Goal: Task Accomplishment & Management: Manage account settings

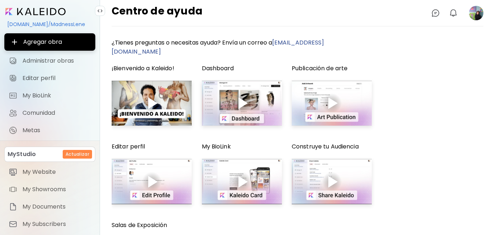
scroll to position [72, 0]
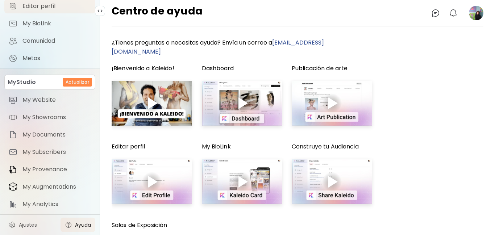
click at [50, 7] on span "Editar perfil" at bounding box center [56, 6] width 68 height 7
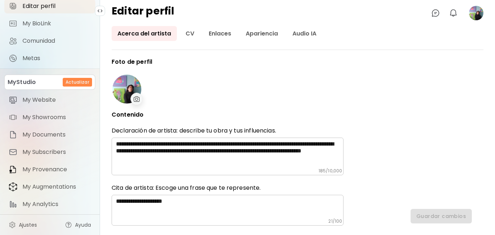
type input "******"
click at [471, 17] on image at bounding box center [476, 13] width 14 height 14
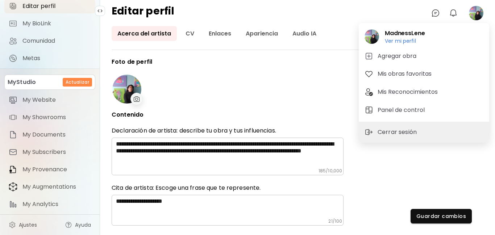
type input "******"
click at [258, 105] on div at bounding box center [247, 117] width 495 height 235
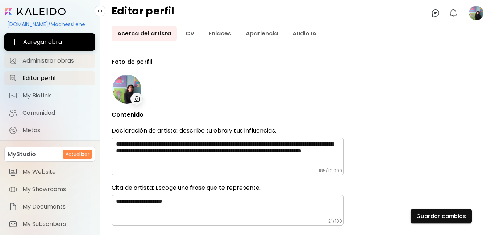
click at [54, 65] on link "Administrar obras" at bounding box center [49, 61] width 91 height 14
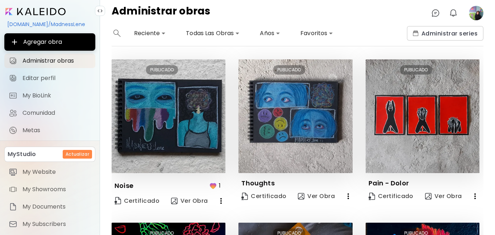
click at [219, 203] on icon "button" at bounding box center [221, 201] width 9 height 9
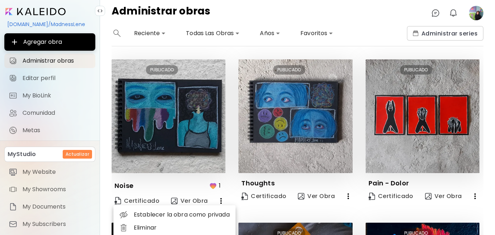
click at [495, 92] on div at bounding box center [247, 117] width 495 height 235
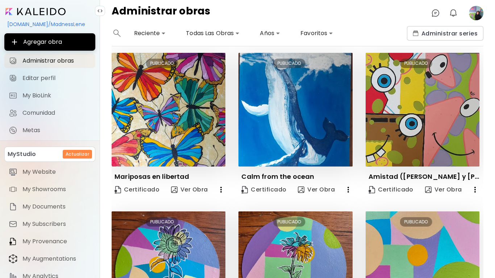
scroll to position [329, 0]
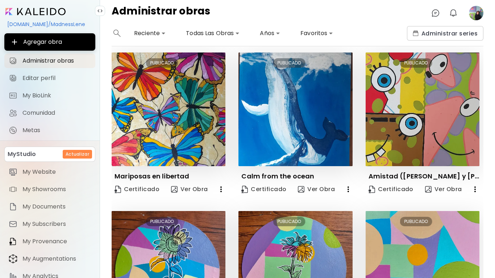
click at [477, 16] on image at bounding box center [476, 13] width 14 height 14
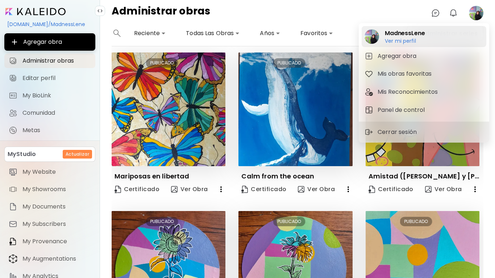
click at [410, 34] on h2 "MadnessLene" at bounding box center [405, 33] width 40 height 9
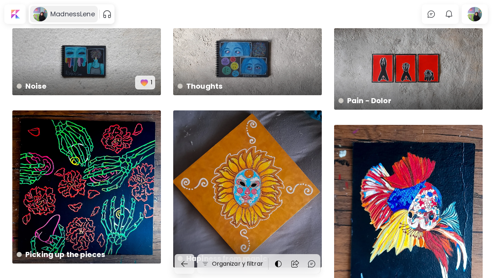
click at [59, 10] on h6 "MadnessLene" at bounding box center [72, 14] width 45 height 9
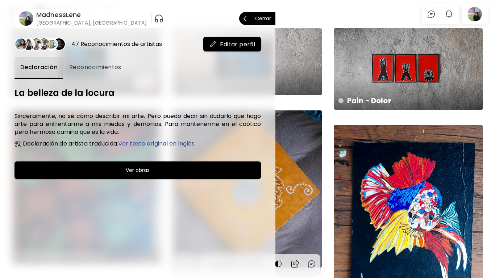
click at [273, 20] on button "Cerrar" at bounding box center [257, 18] width 36 height 13
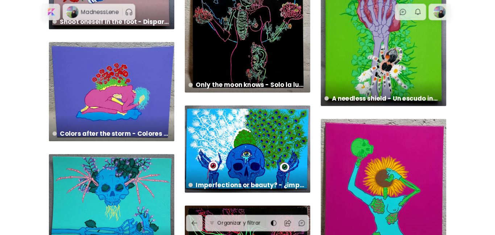
scroll to position [1312, 0]
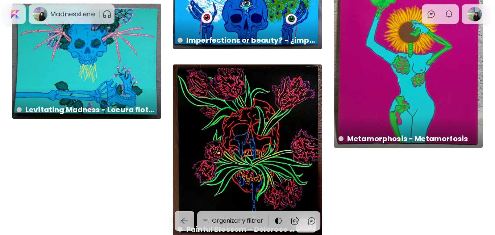
click at [474, 19] on div at bounding box center [474, 14] width 23 height 17
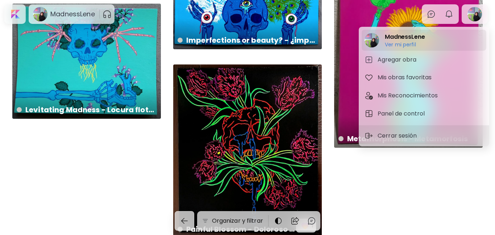
click at [413, 42] on h6 "Ver mi perfil" at bounding box center [405, 44] width 40 height 7
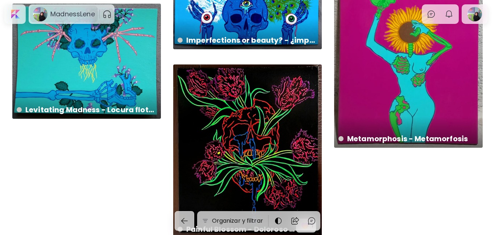
click at [75, 20] on div "MadnessLene" at bounding box center [64, 14] width 68 height 17
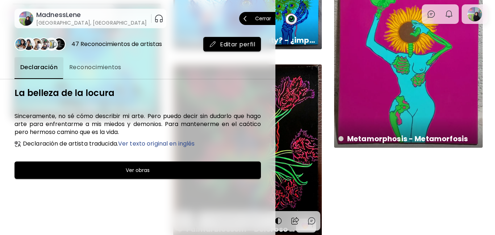
click at [259, 19] on p "Cerrar" at bounding box center [263, 18] width 16 height 5
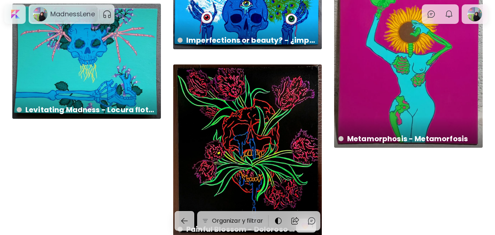
click at [47, 7] on div "MadnessLene" at bounding box center [64, 14] width 68 height 17
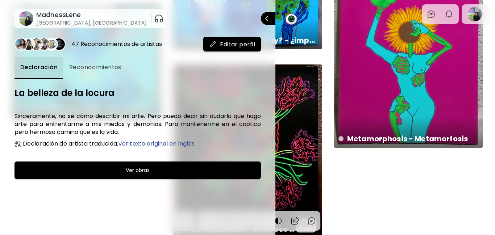
click at [225, 46] on span "Editar perfil" at bounding box center [232, 45] width 46 height 8
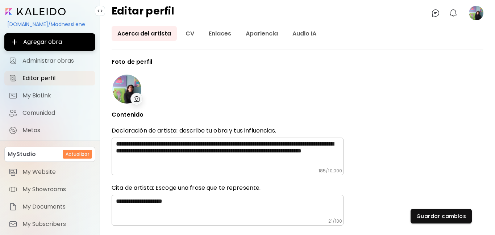
type input "******"
click at [479, 17] on image at bounding box center [476, 13] width 14 height 14
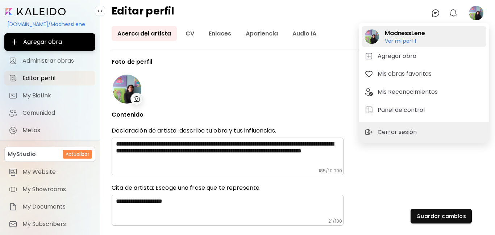
click at [433, 39] on div "MadnessLene Ver mi perfil Ver mi perfil" at bounding box center [424, 36] width 125 height 21
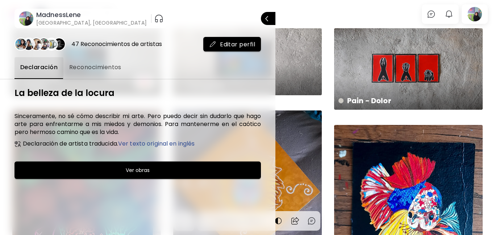
click at [314, 22] on div at bounding box center [247, 117] width 495 height 235
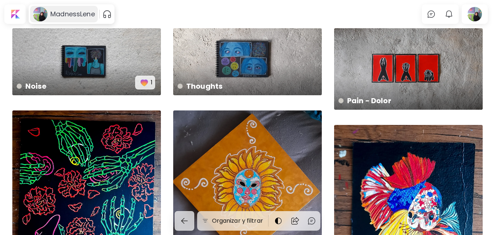
click at [46, 12] on image at bounding box center [40, 14] width 14 height 14
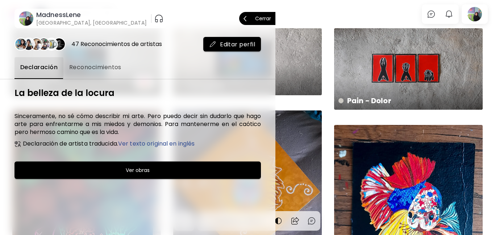
click at [21, 20] on image at bounding box center [26, 18] width 14 height 14
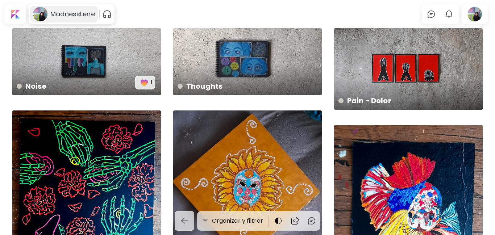
click at [39, 14] on image at bounding box center [40, 14] width 14 height 14
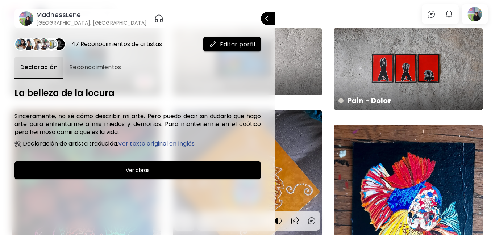
click at [32, 18] on image at bounding box center [26, 18] width 14 height 14
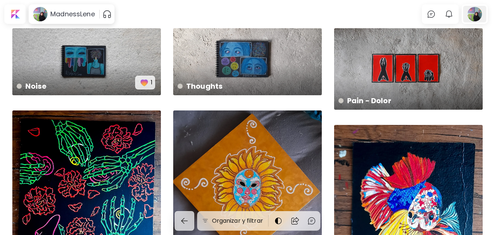
click at [473, 10] on div at bounding box center [474, 14] width 23 height 17
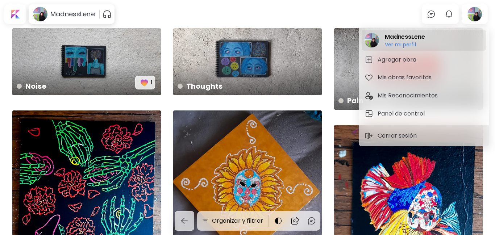
click at [369, 42] on image at bounding box center [372, 40] width 14 height 14
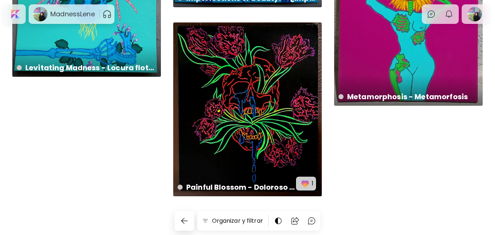
scroll to position [1355, 0]
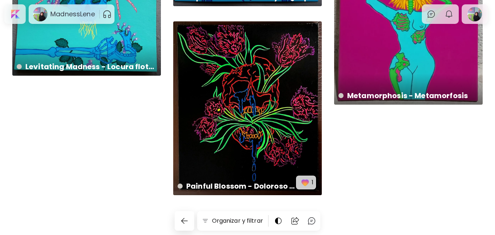
click at [296, 102] on div "Painful Blossom - Doloroso Florecer disponible | 32 x 38 cm 1" at bounding box center [247, 108] width 149 height 174
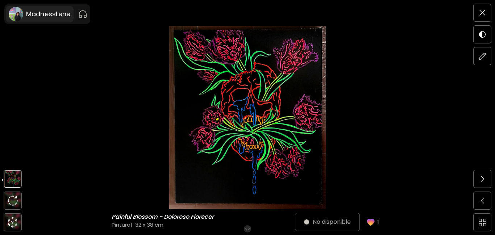
click at [57, 18] on h6 "MadnessLene" at bounding box center [48, 14] width 45 height 9
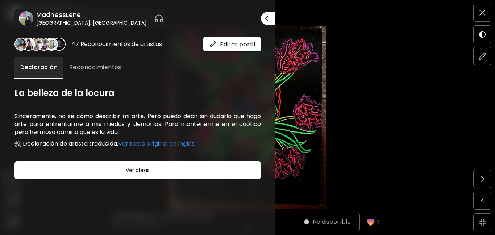
click at [241, 54] on div "47 Reconocimientos de artistas Editar perfil Declaración Reconocimientos La bel…" at bounding box center [137, 131] width 275 height 207
click at [237, 50] on button "Editar perfil" at bounding box center [232, 44] width 58 height 14
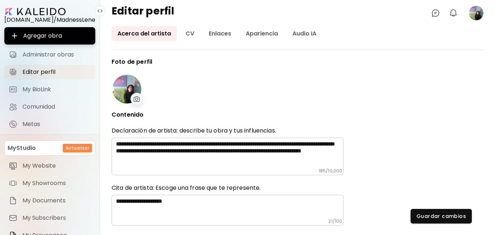
type input "******"
click at [75, 58] on span "Administrar obras" at bounding box center [56, 54] width 68 height 7
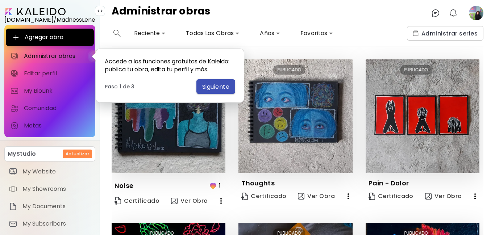
click at [204, 89] on span "Siguiente" at bounding box center [215, 87] width 27 height 8
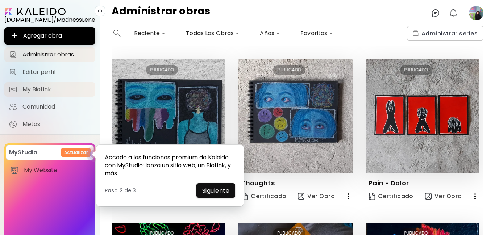
click at [54, 92] on span "My BioLink" at bounding box center [56, 89] width 68 height 7
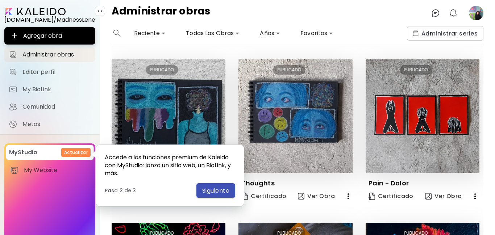
click at [223, 193] on span "Siguiente" at bounding box center [215, 191] width 27 height 8
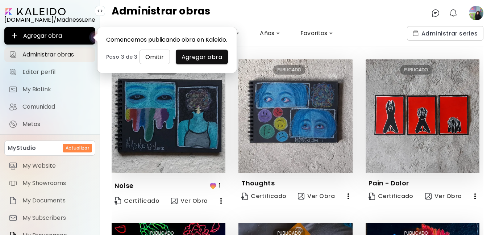
click at [148, 53] on span "Omitir" at bounding box center [154, 57] width 19 height 8
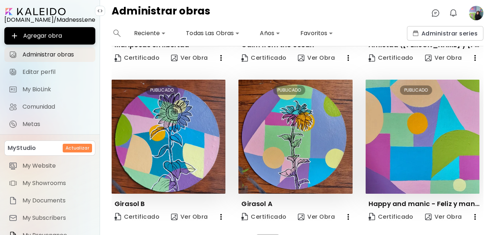
scroll to position [478, 0]
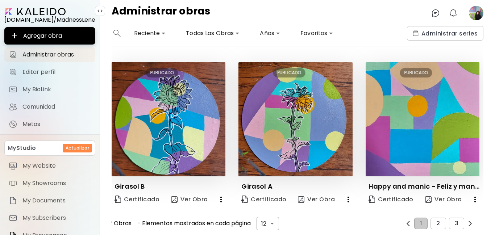
click at [270, 223] on body "**********" at bounding box center [247, 117] width 495 height 235
click at [270, 223] on li "24" at bounding box center [270, 219] width 22 height 13
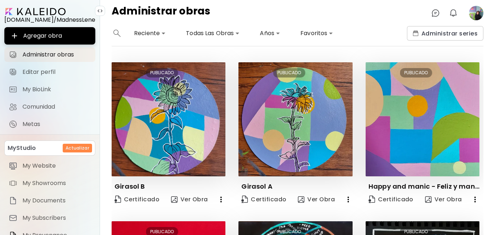
type input "**"
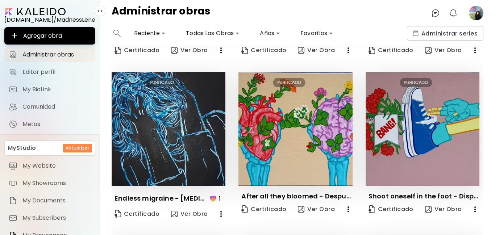
scroll to position [787, 0]
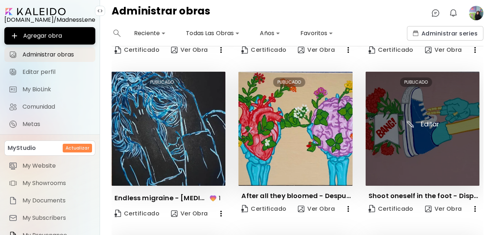
click at [395, 113] on img at bounding box center [423, 129] width 114 height 114
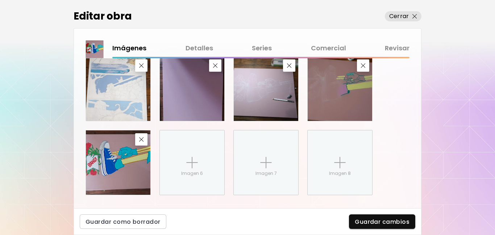
scroll to position [367, 0]
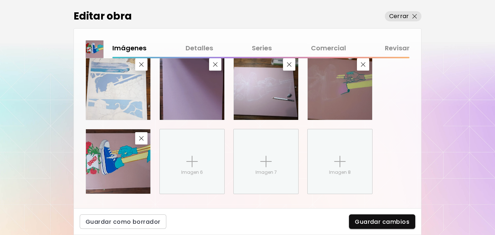
click at [210, 45] on link "Detalles" at bounding box center [200, 48] width 28 height 11
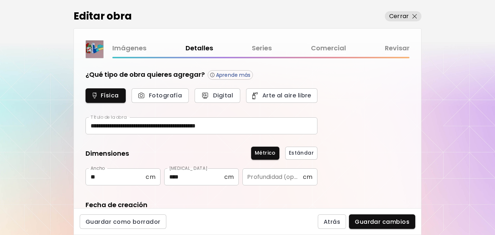
type input "********"
type input "**********"
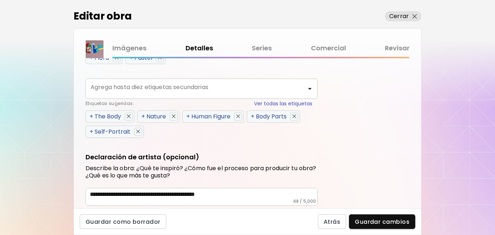
scroll to position [380, 0]
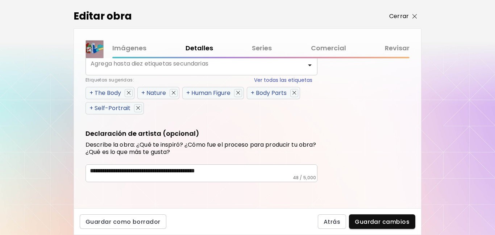
click at [415, 14] on img "button" at bounding box center [414, 16] width 5 height 5
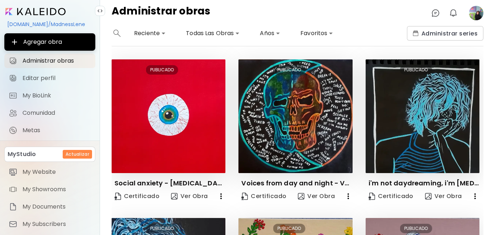
scroll to position [141, 0]
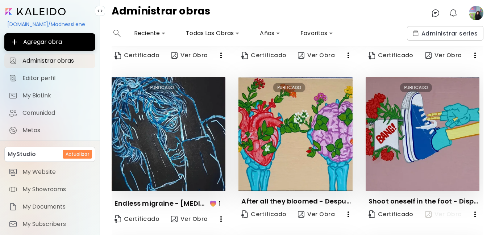
click at [435, 212] on span "Ver Obra" at bounding box center [443, 215] width 37 height 8
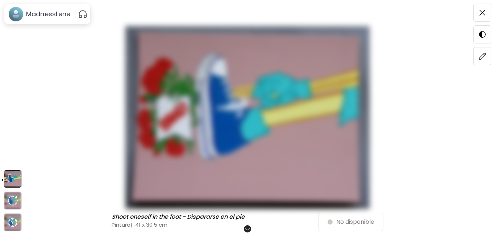
click at [432, 171] on img at bounding box center [247, 117] width 434 height 183
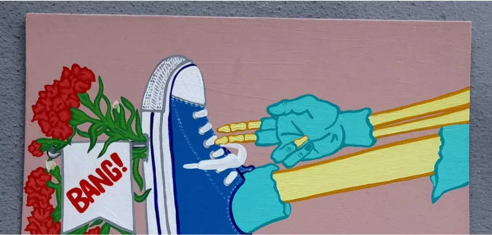
scroll to position [134, 0]
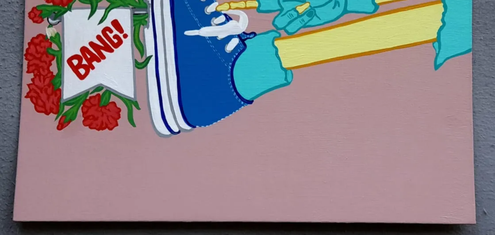
click at [402, 162] on img at bounding box center [247, 51] width 495 height 371
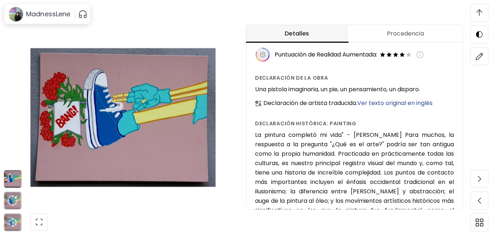
scroll to position [0, 0]
